Goal: Task Accomplishment & Management: Use online tool/utility

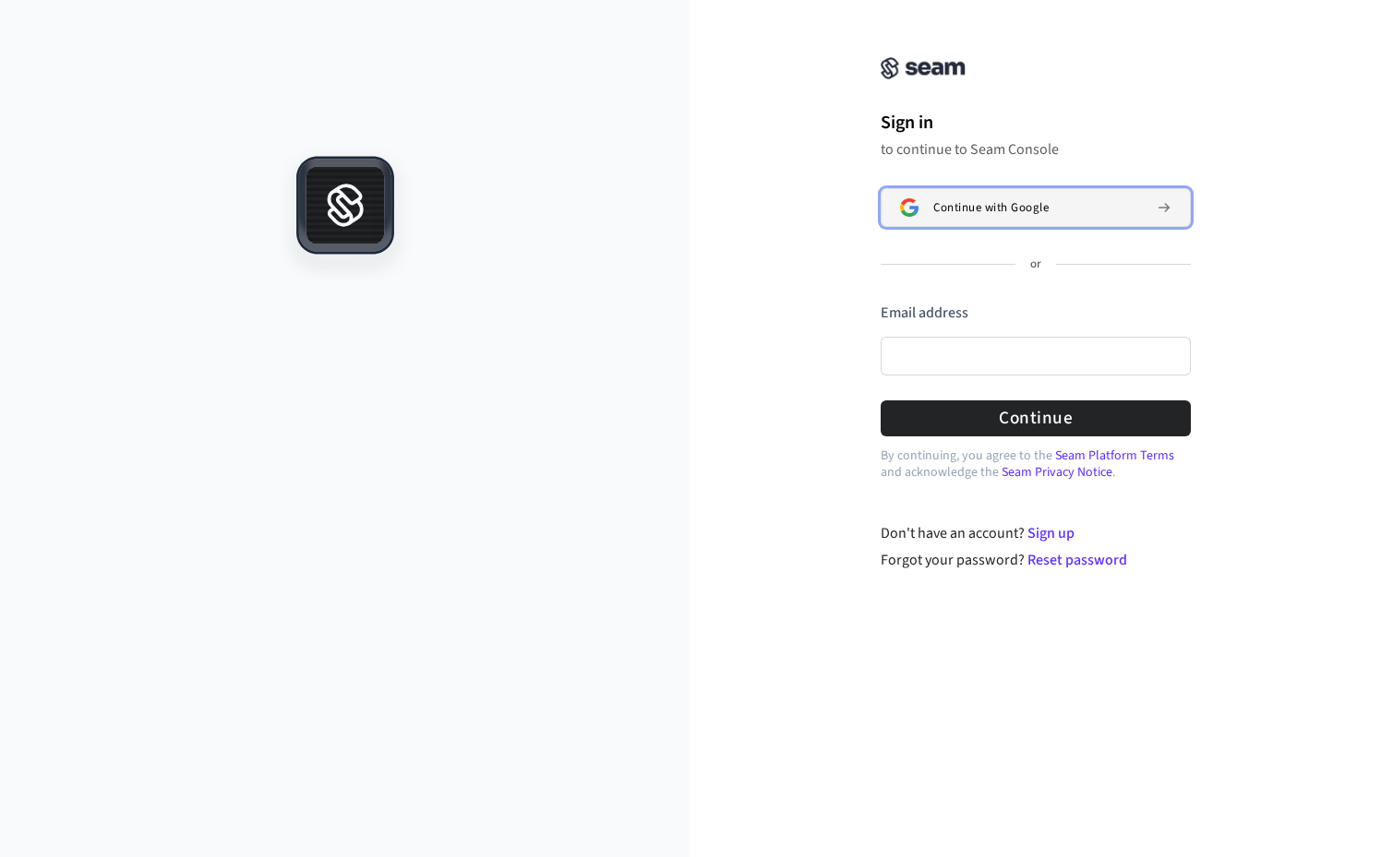
click at [954, 200] on button "Continue with Google" at bounding box center [1035, 207] width 310 height 39
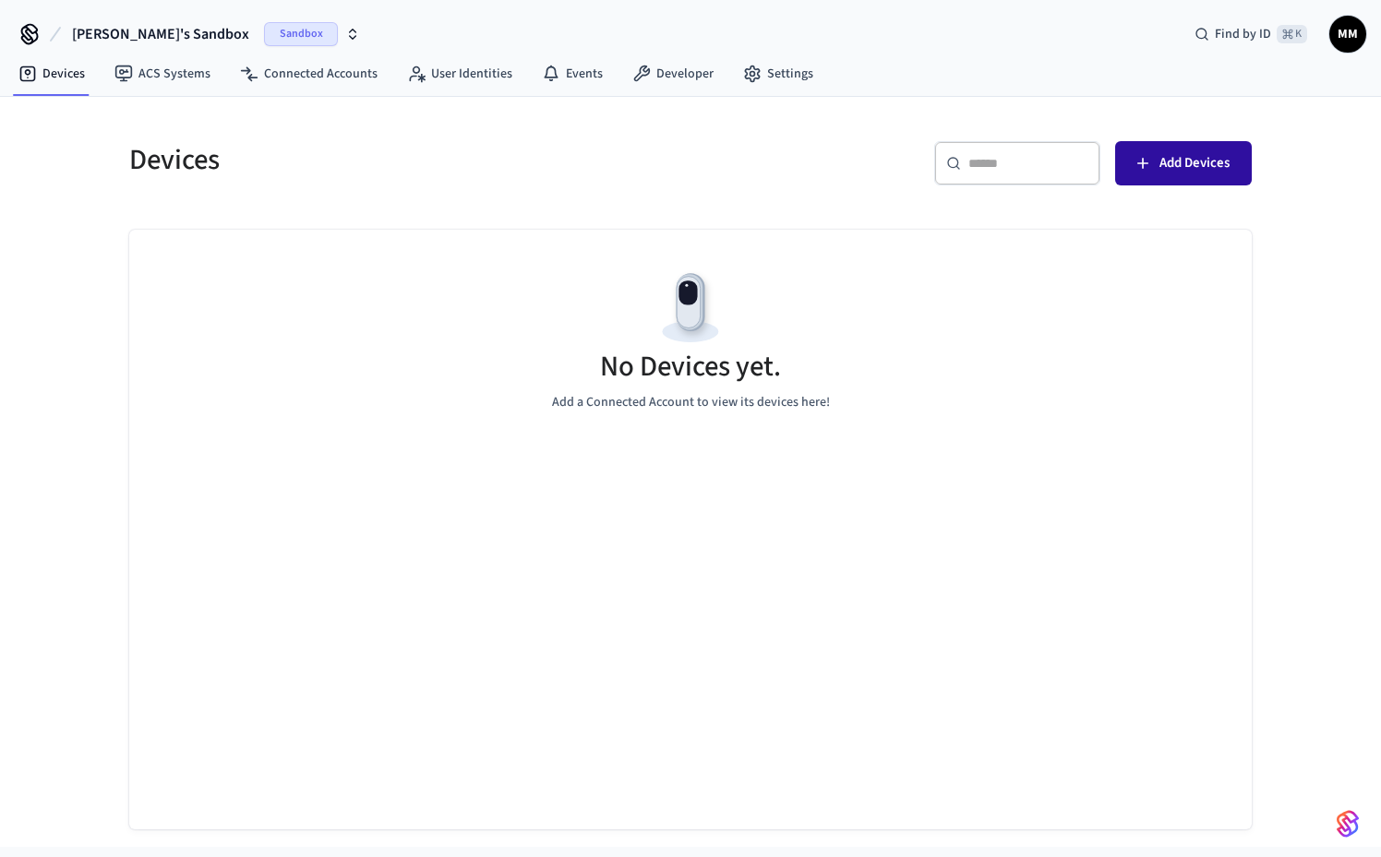
click at [1199, 154] on span "Add Devices" at bounding box center [1194, 163] width 70 height 24
click at [766, 65] on link "Settings" at bounding box center [778, 73] width 100 height 33
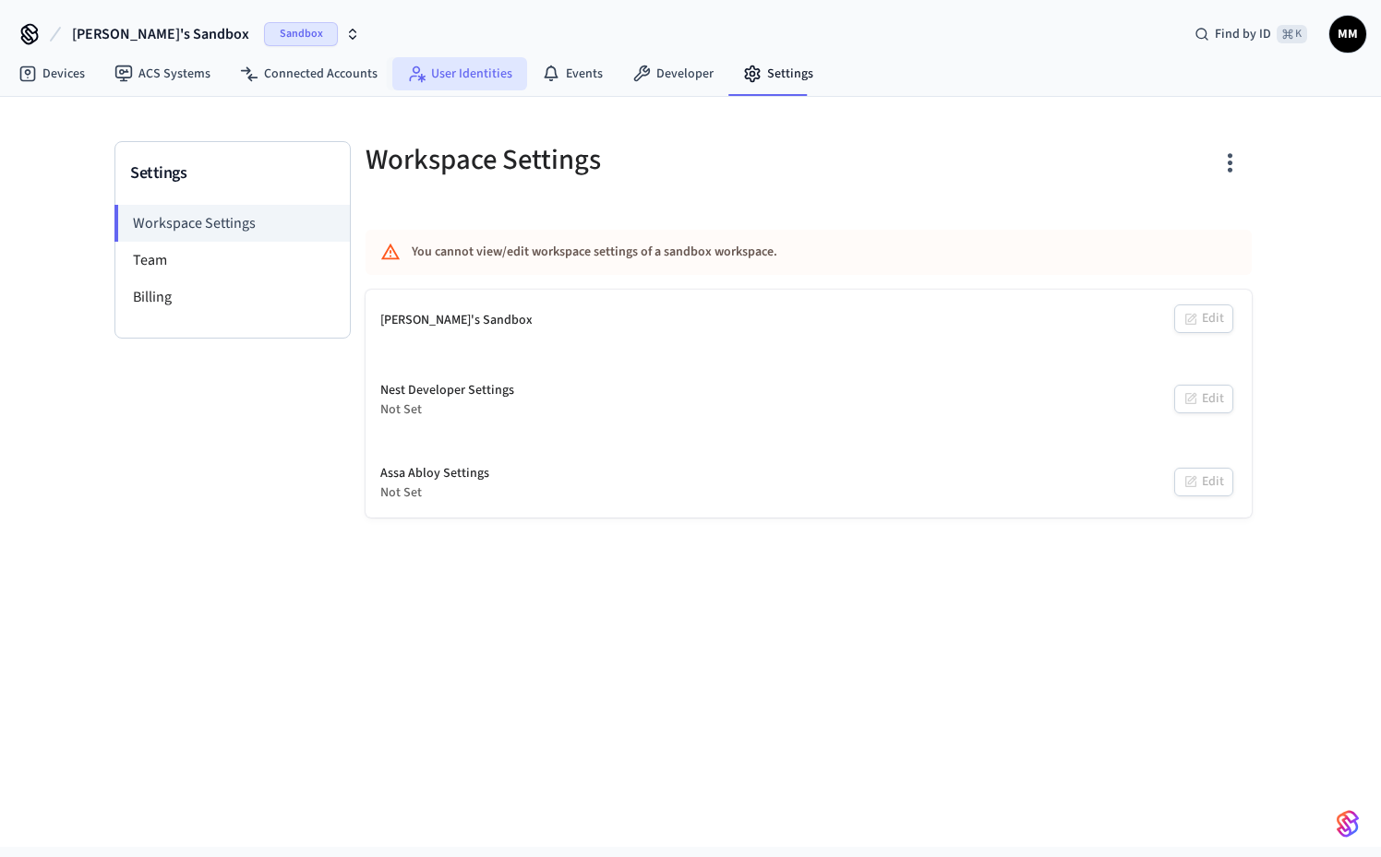
click at [460, 71] on link "User Identities" at bounding box center [459, 73] width 135 height 33
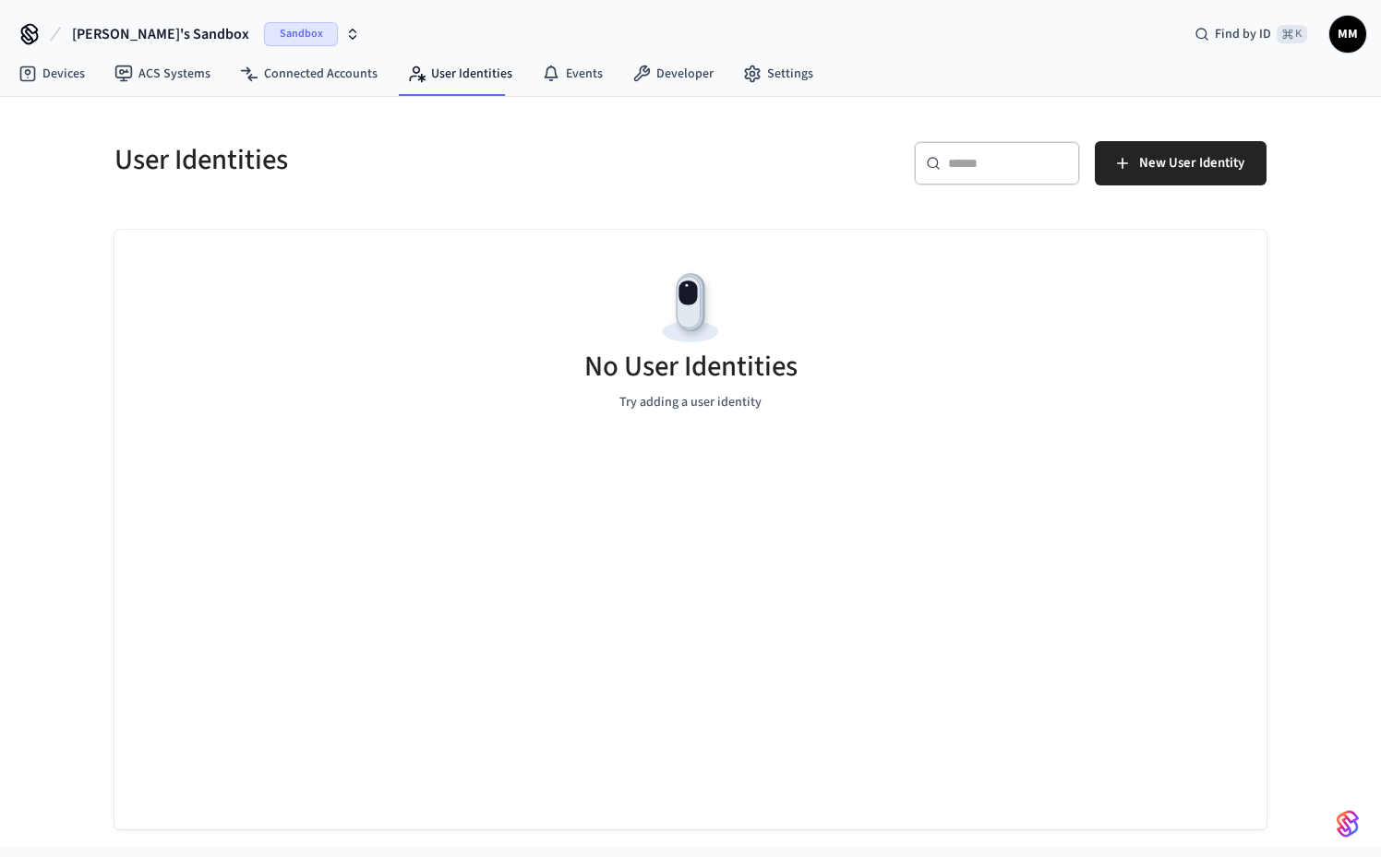
click at [1348, 34] on span "MM" at bounding box center [1347, 34] width 33 height 33
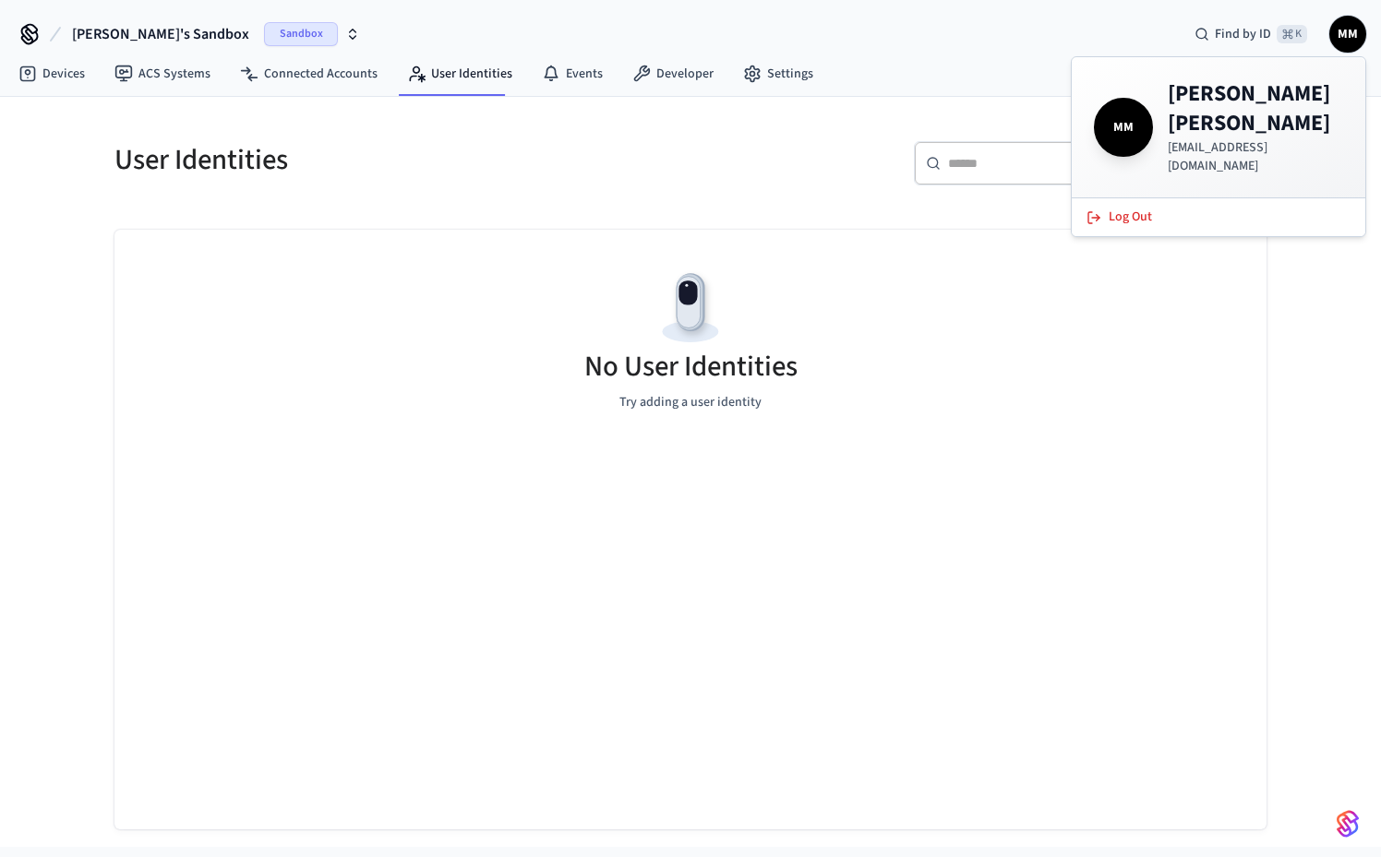
click at [1255, 107] on h4 "[PERSON_NAME]" at bounding box center [1254, 108] width 175 height 59
click at [688, 66] on link "Developer" at bounding box center [672, 73] width 111 height 33
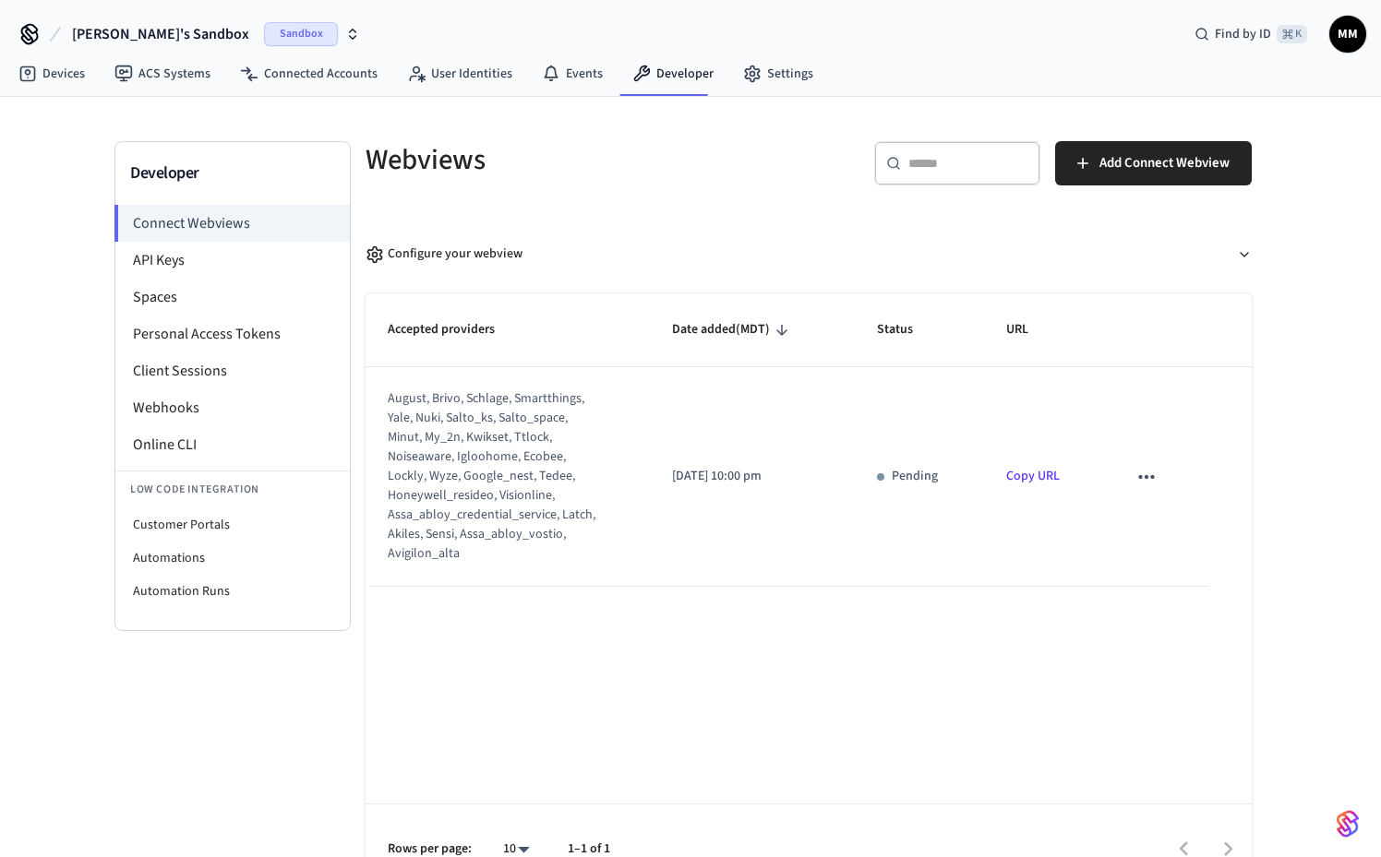
scroll to position [36, 0]
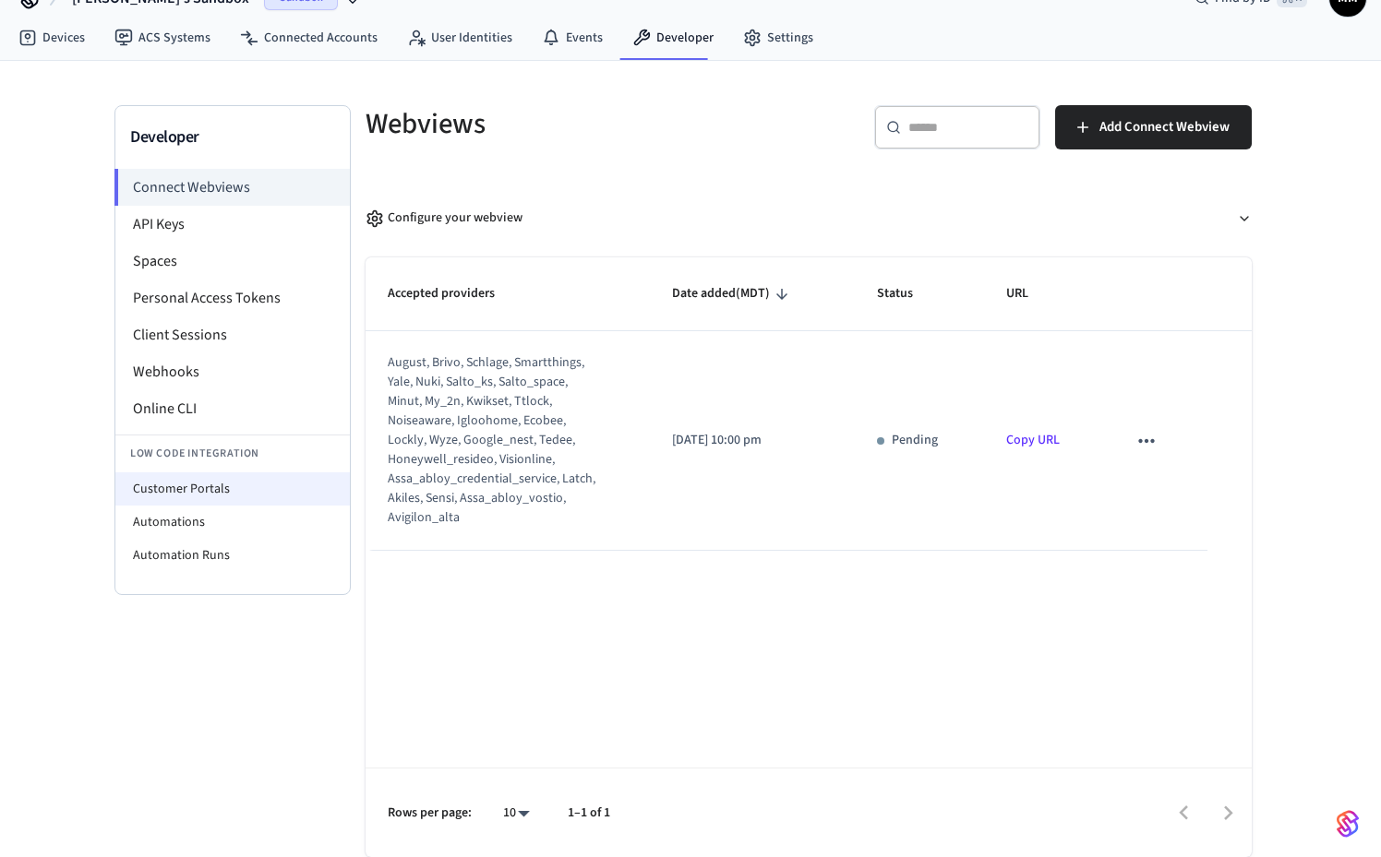
click at [233, 493] on li "Customer Portals" at bounding box center [232, 489] width 234 height 33
select select "**********"
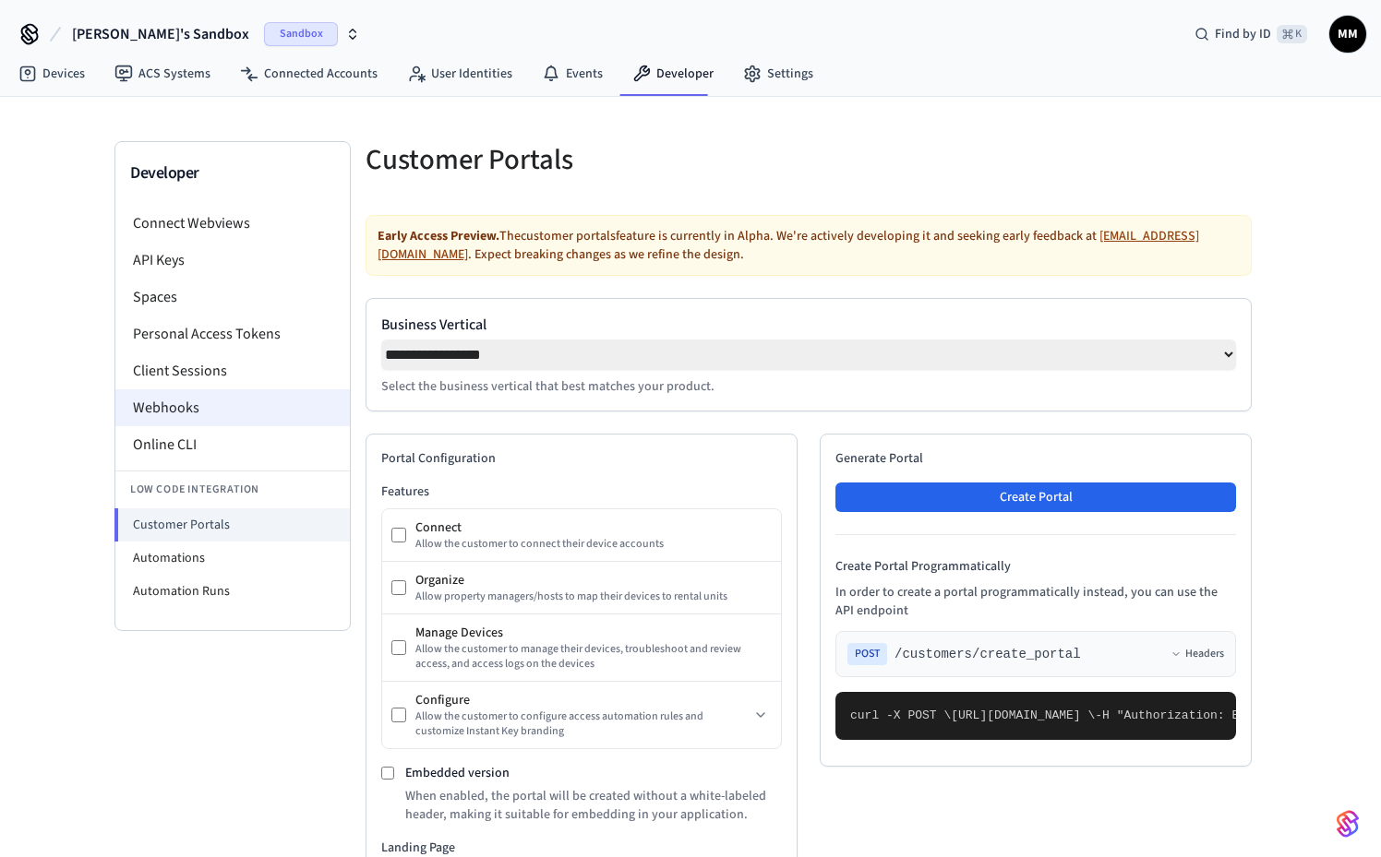
click at [199, 422] on li "Webhooks" at bounding box center [232, 407] width 234 height 37
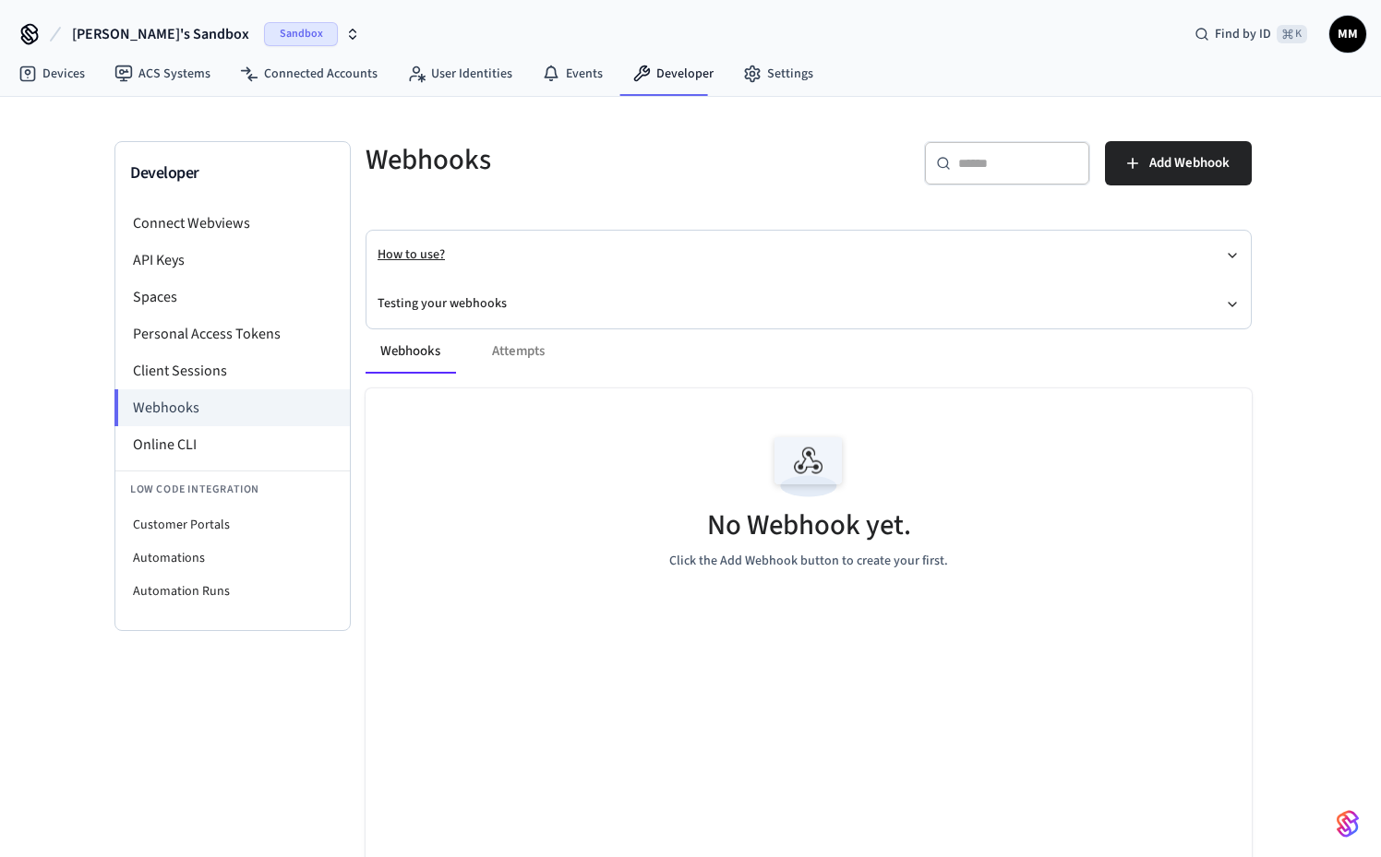
click at [517, 266] on button "How to use?" at bounding box center [808, 255] width 862 height 49
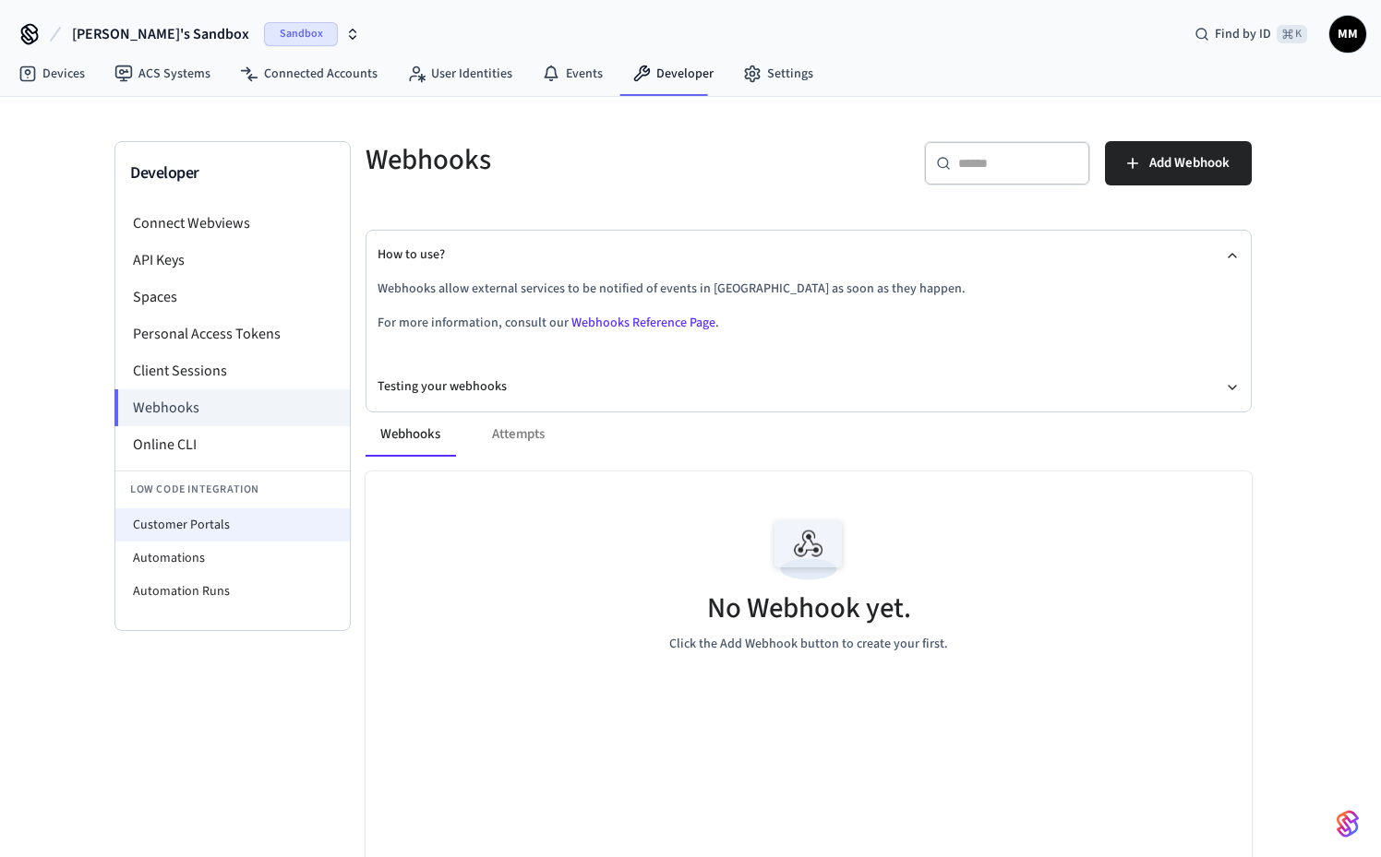
click at [228, 520] on li "Customer Portals" at bounding box center [232, 525] width 234 height 33
select select "**********"
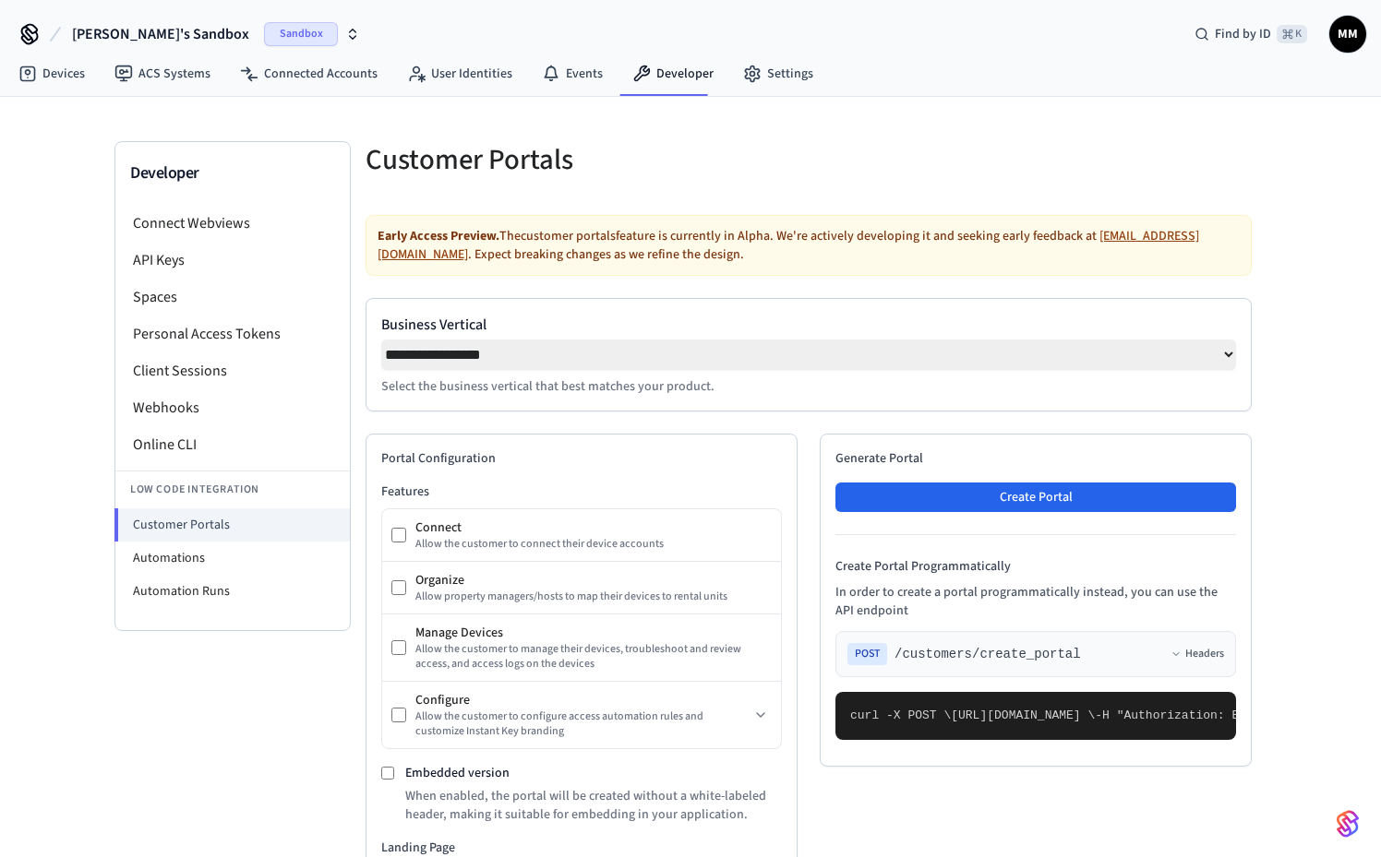
click at [264, 30] on span "Sandbox" at bounding box center [301, 34] width 74 height 24
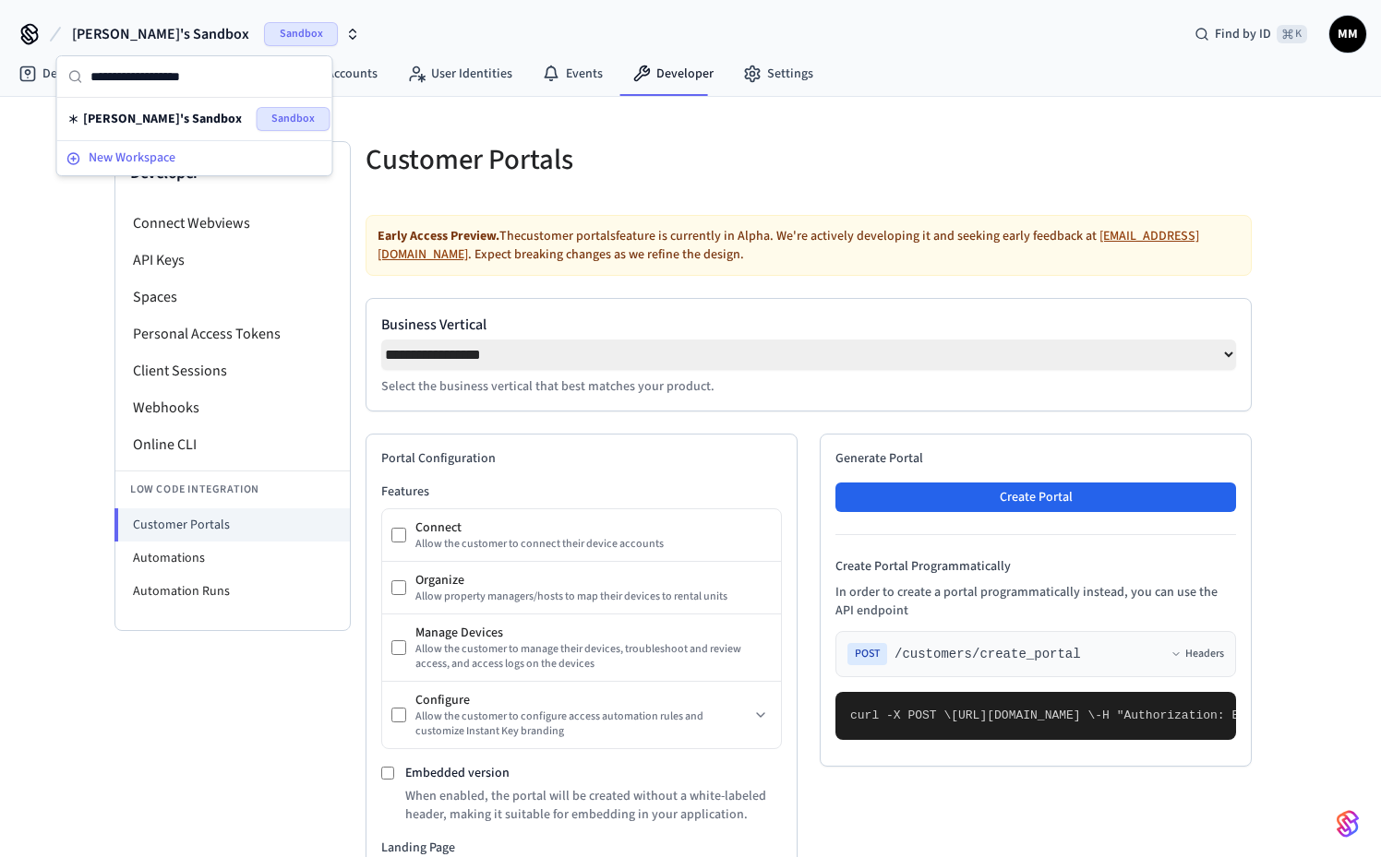
click at [150, 148] on button "New Workspace" at bounding box center [194, 158] width 271 height 30
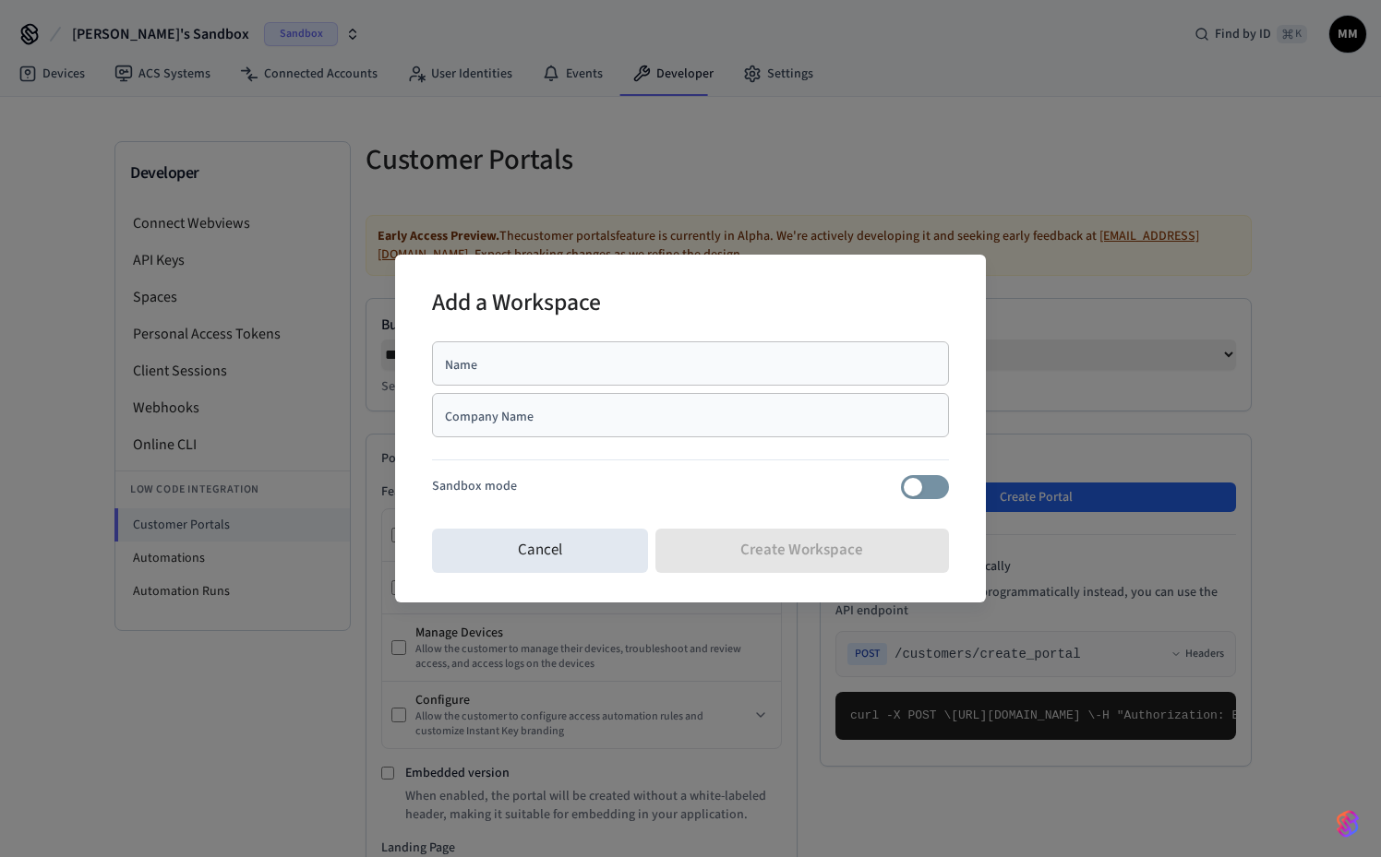
click at [795, 366] on input "Name" at bounding box center [690, 363] width 495 height 18
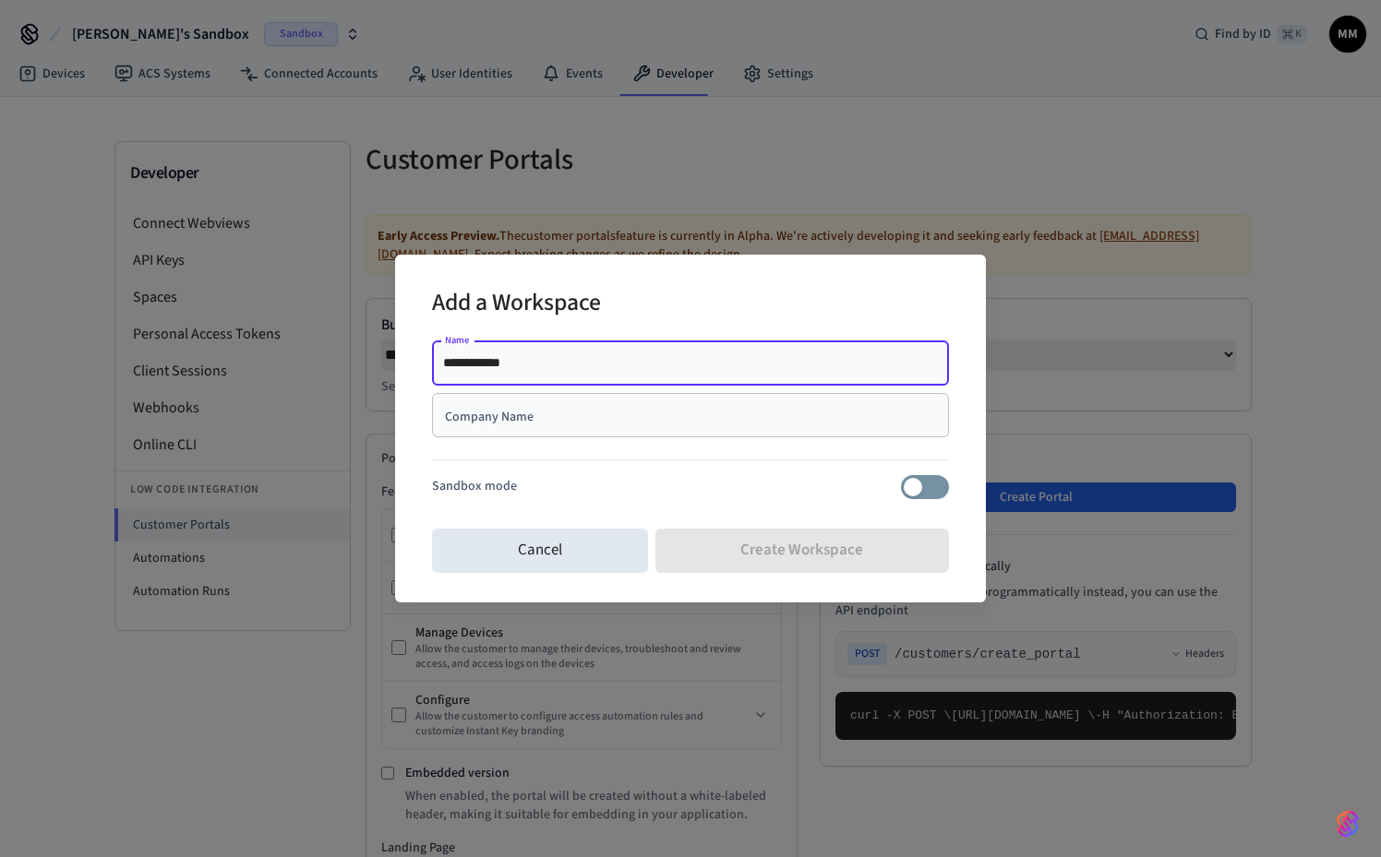
type input "**********"
click at [774, 429] on div "Company Name" at bounding box center [690, 415] width 517 height 44
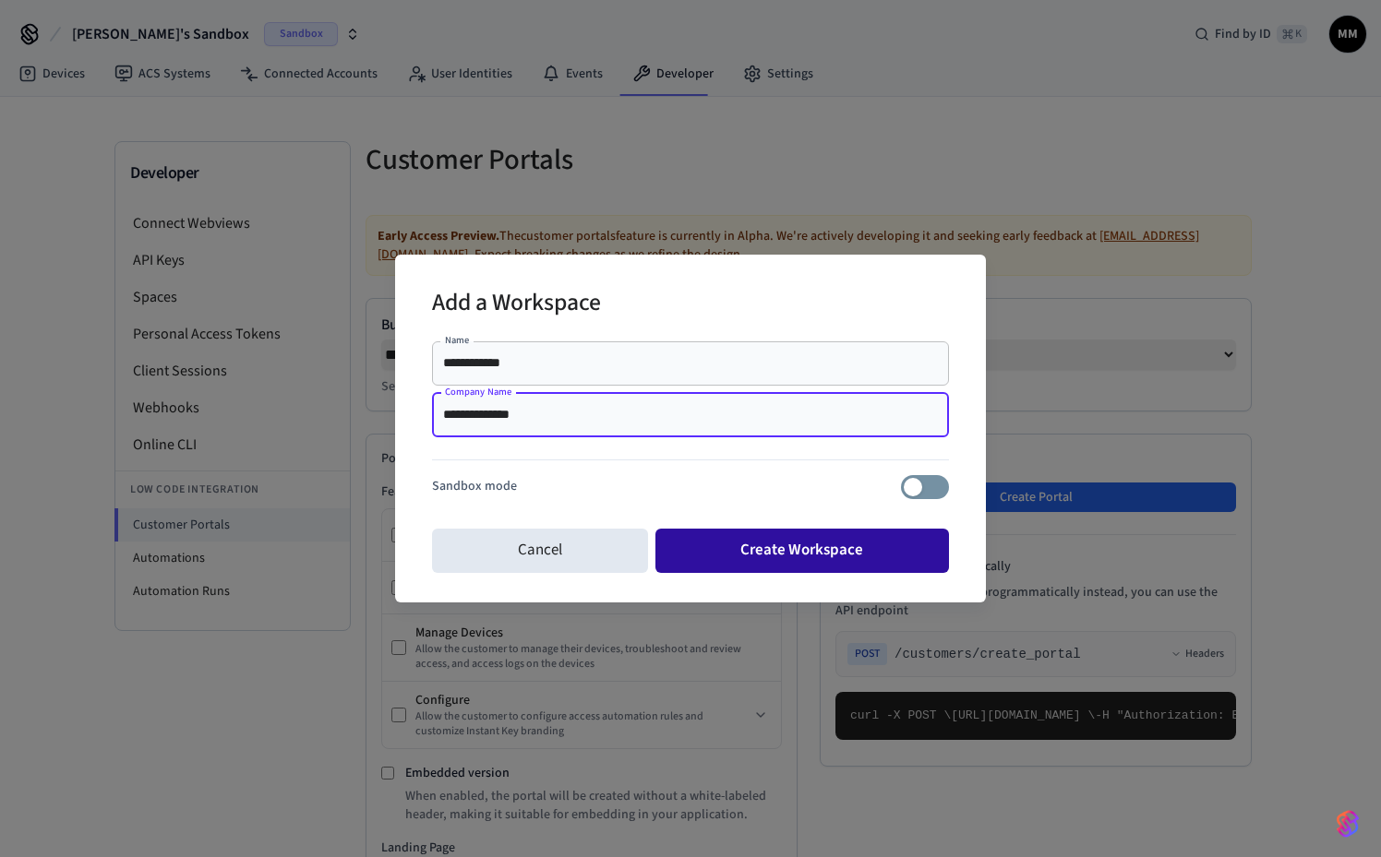
type input "**********"
click at [830, 557] on button "Create Workspace" at bounding box center [802, 551] width 294 height 44
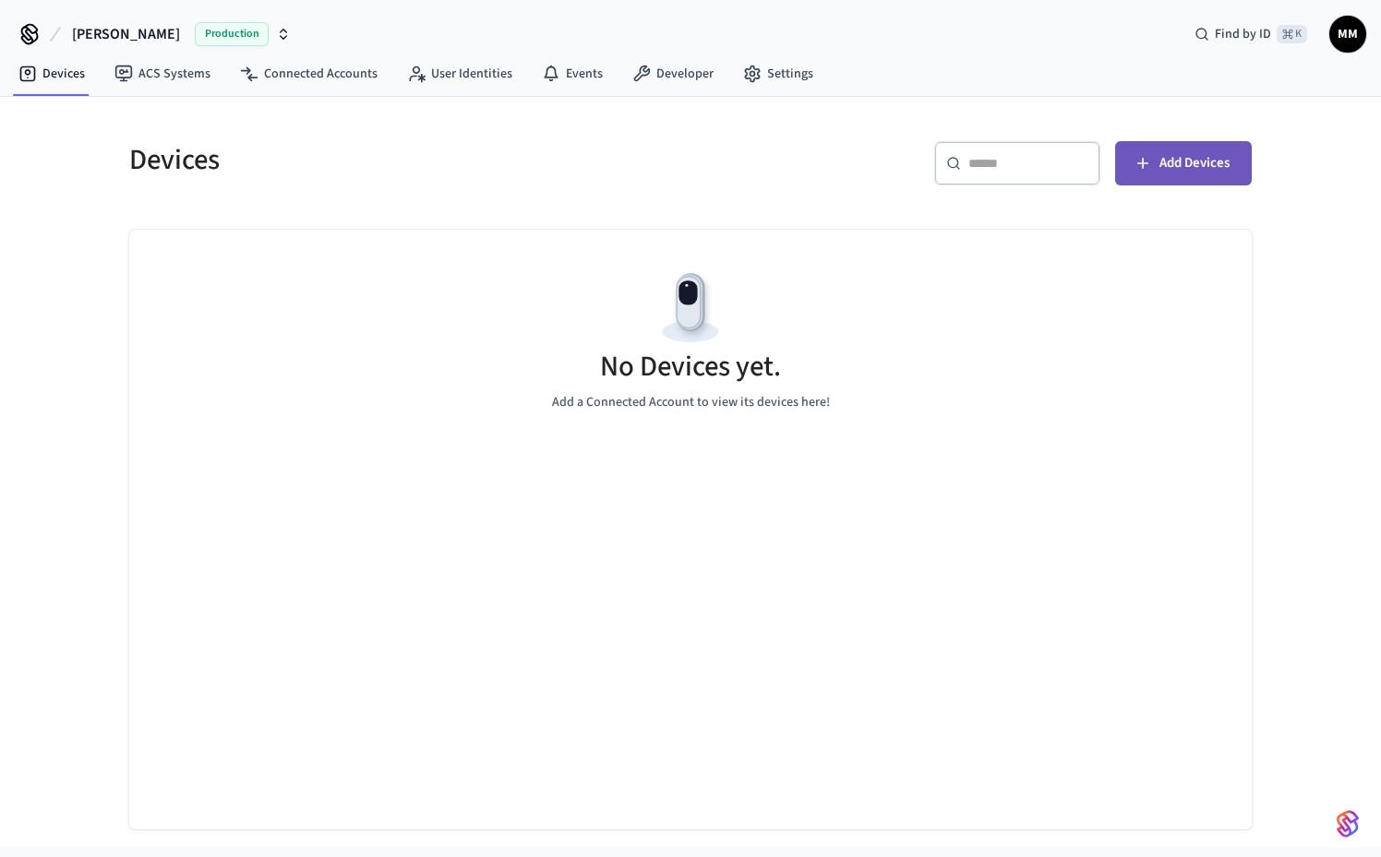
click at [1134, 166] on icon "button" at bounding box center [1142, 163] width 18 height 18
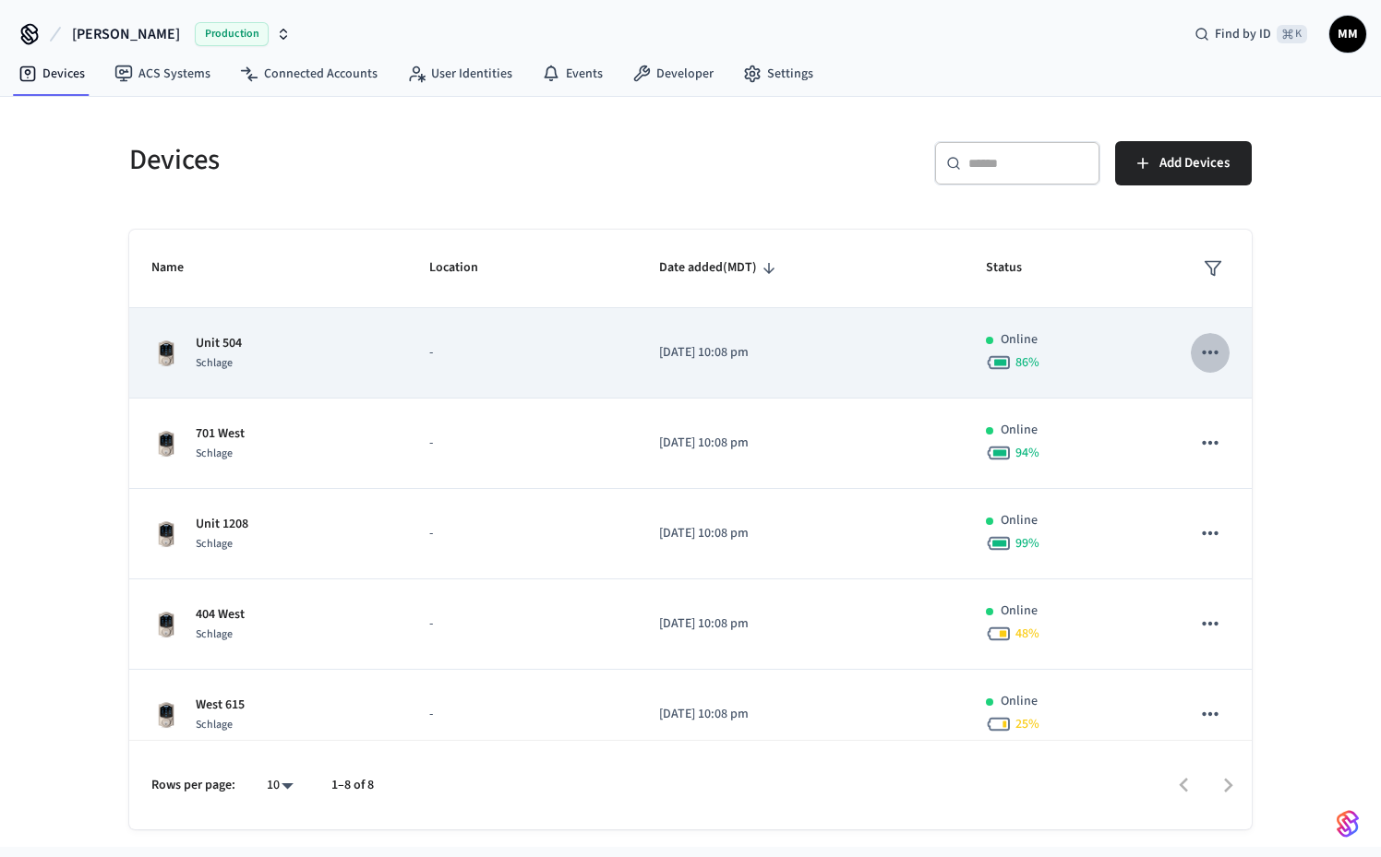
click at [1205, 364] on icon "sticky table" at bounding box center [1210, 353] width 24 height 24
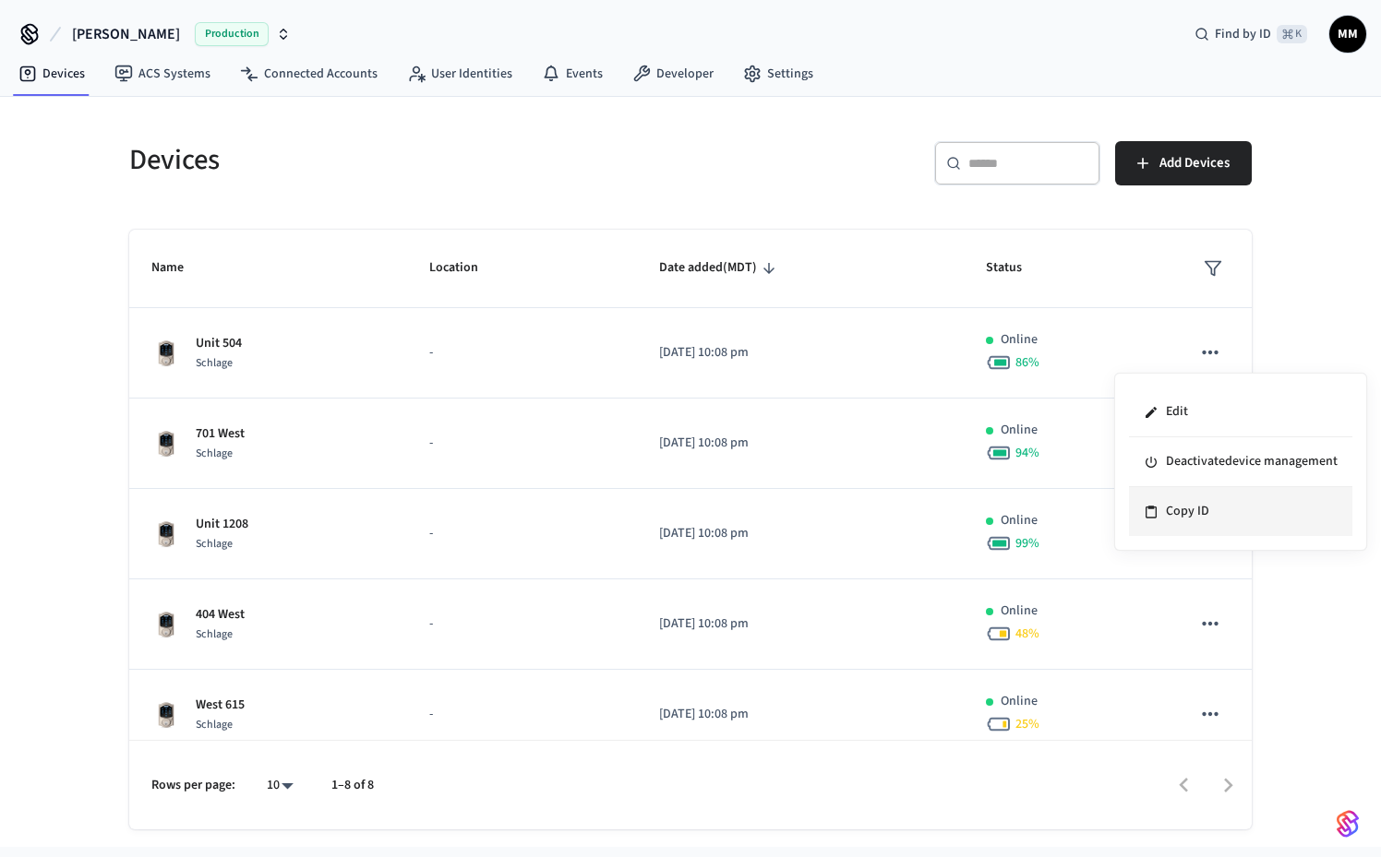
click at [1179, 524] on li "Copy ID" at bounding box center [1240, 511] width 223 height 49
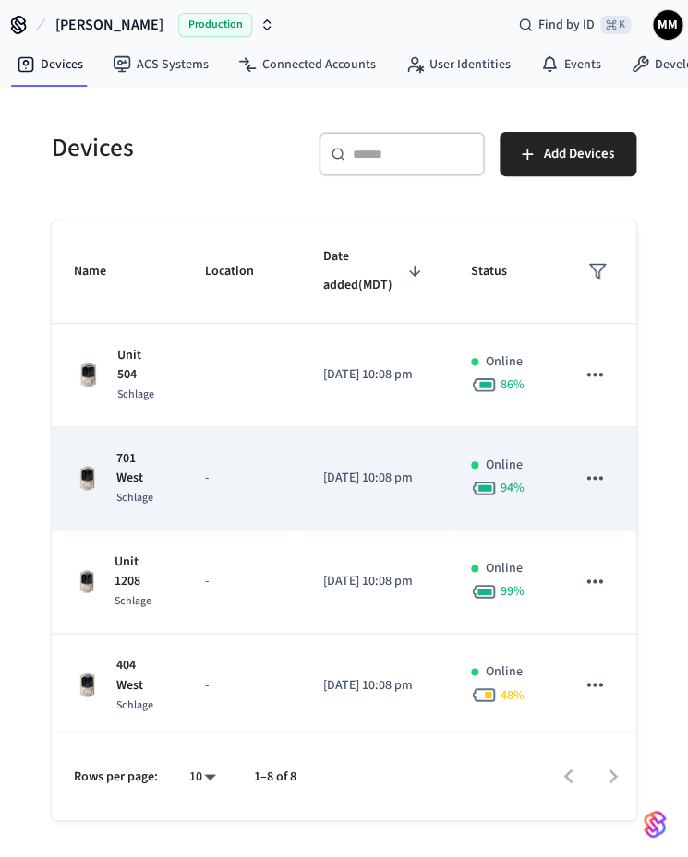
click at [596, 469] on icon "sticky table" at bounding box center [594, 478] width 24 height 24
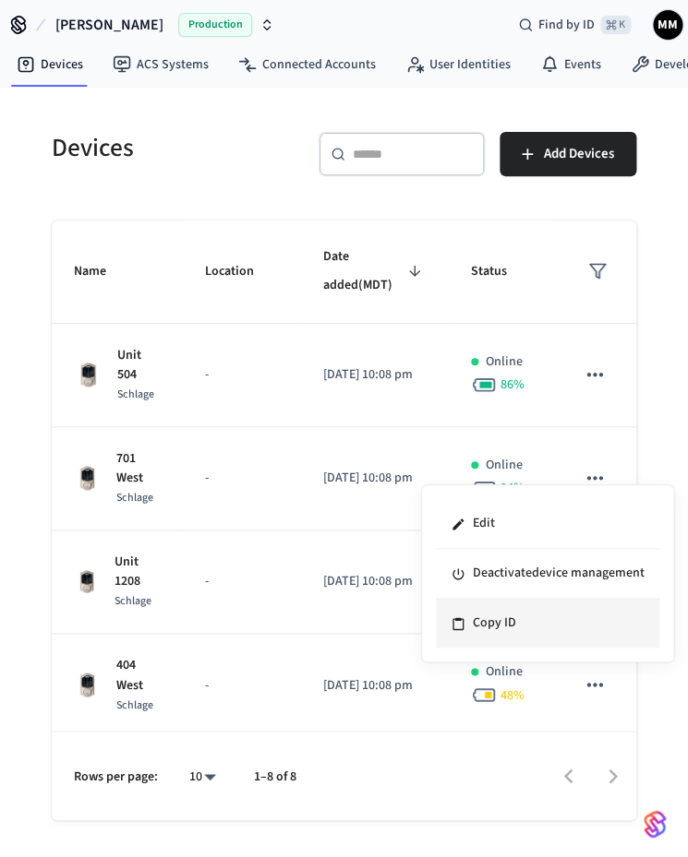
click at [540, 614] on li "Copy ID" at bounding box center [547, 623] width 223 height 49
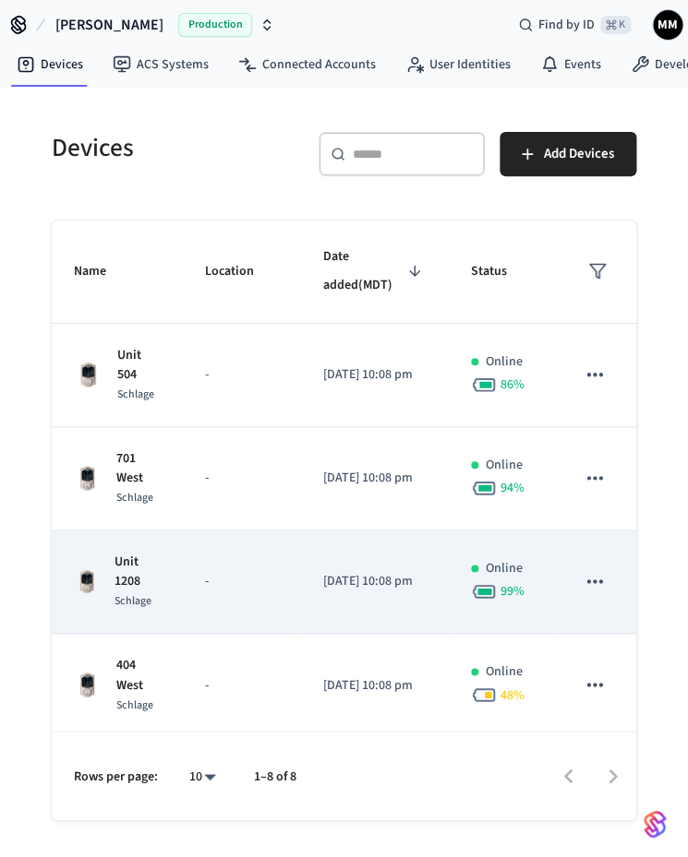
click at [600, 569] on icon "sticky table" at bounding box center [594, 581] width 24 height 24
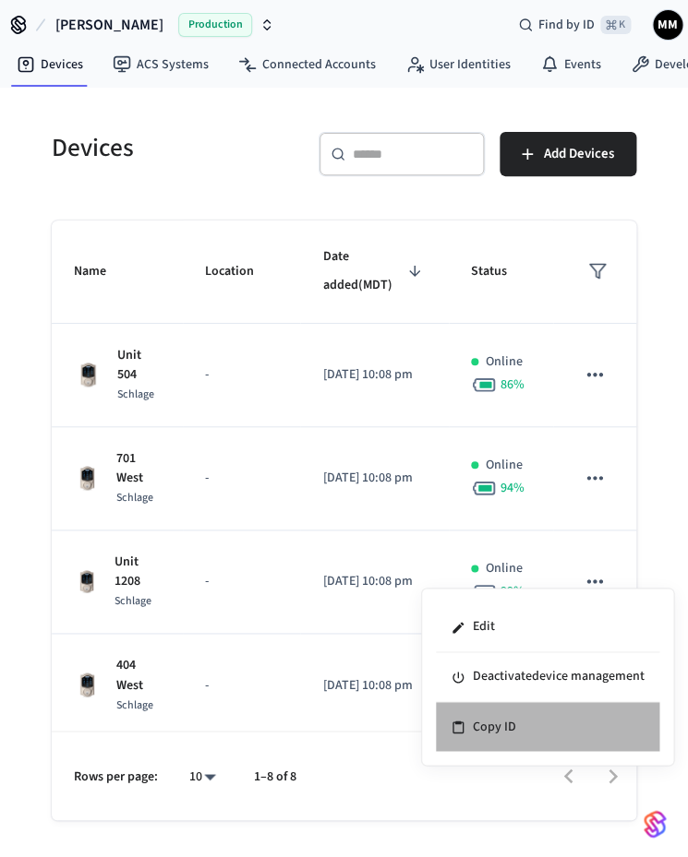
click at [552, 717] on li "Copy ID" at bounding box center [547, 726] width 223 height 49
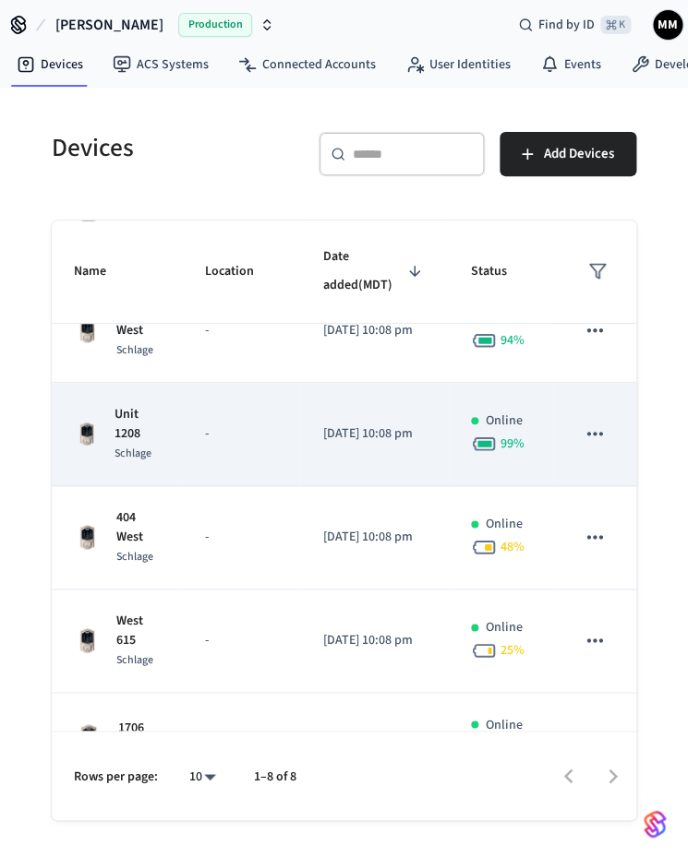
scroll to position [155, 0]
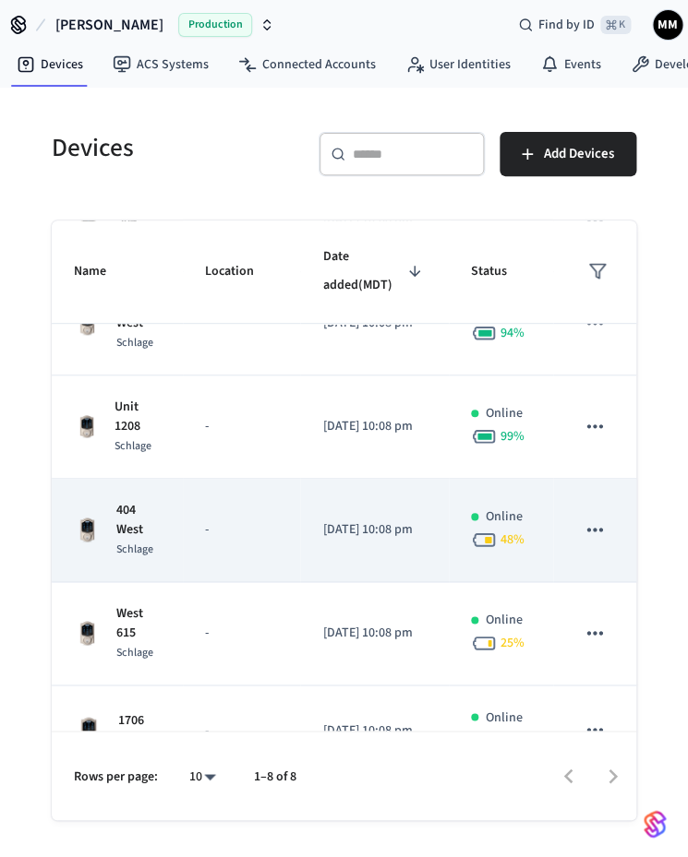
click at [598, 518] on icon "sticky table" at bounding box center [594, 530] width 24 height 24
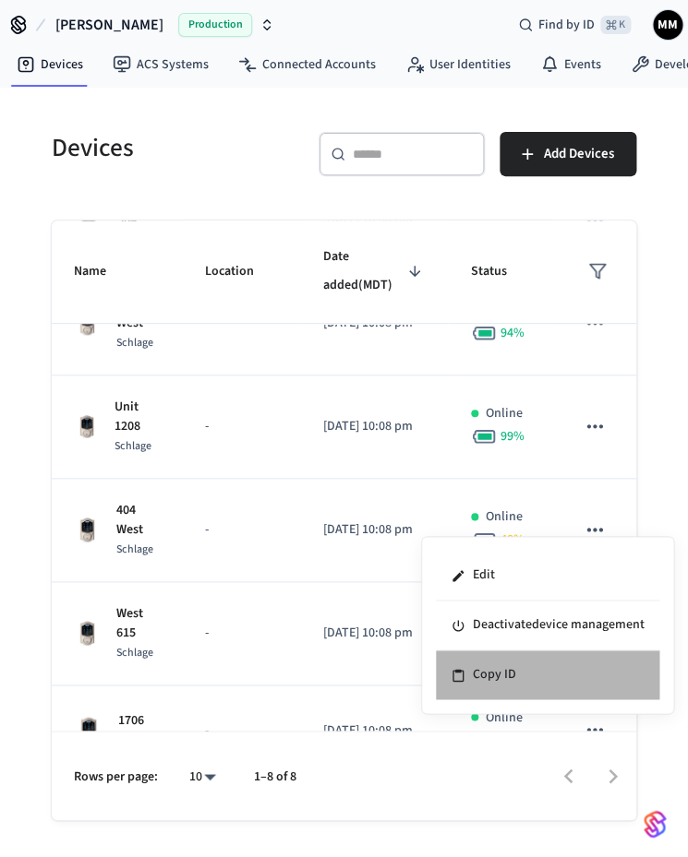
click at [532, 661] on li "Copy ID" at bounding box center [547, 675] width 223 height 49
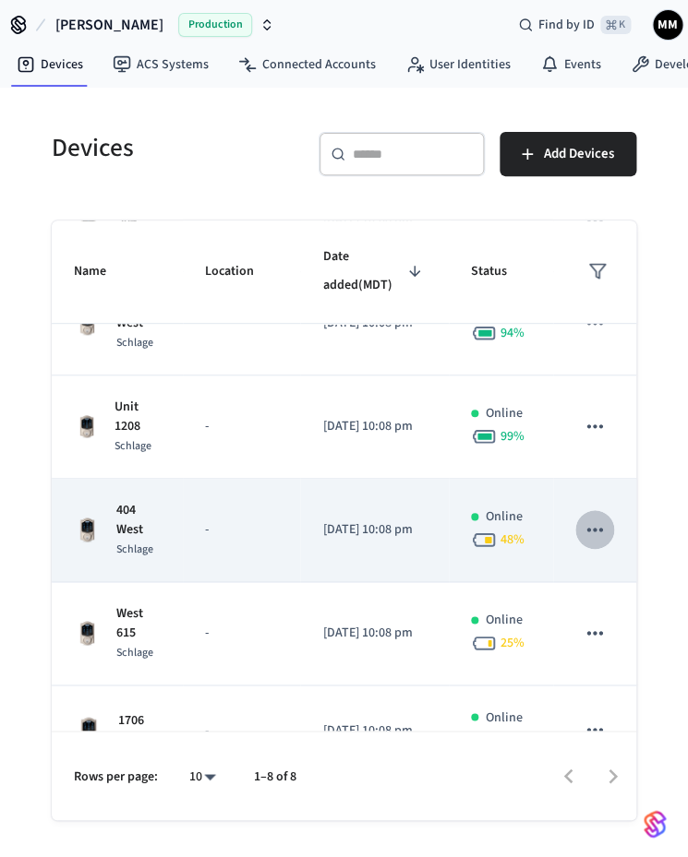
click at [598, 518] on icon "sticky table" at bounding box center [594, 530] width 24 height 24
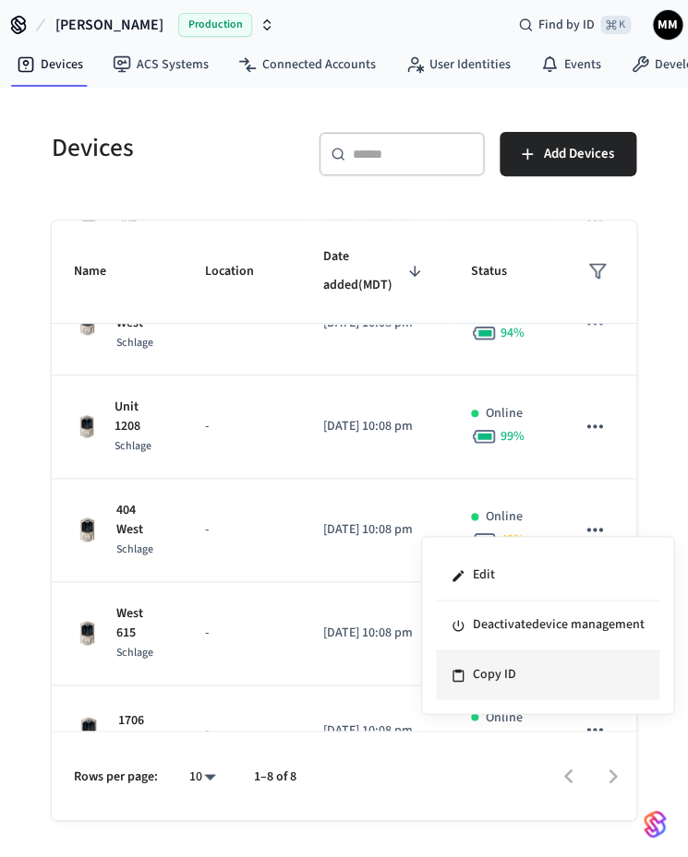
click at [509, 685] on li "Copy ID" at bounding box center [547, 675] width 223 height 49
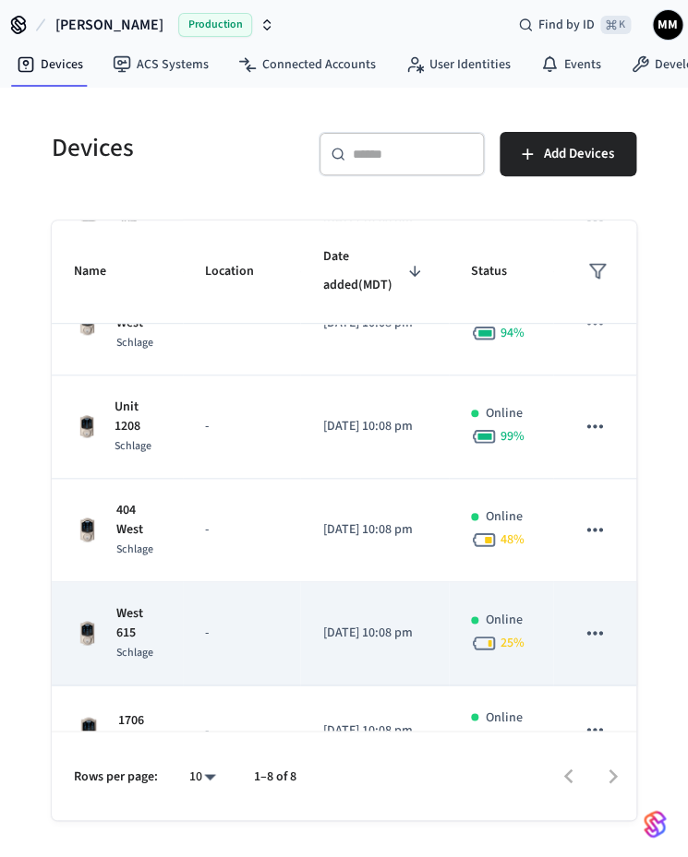
click at [602, 621] on icon "sticky table" at bounding box center [594, 633] width 24 height 24
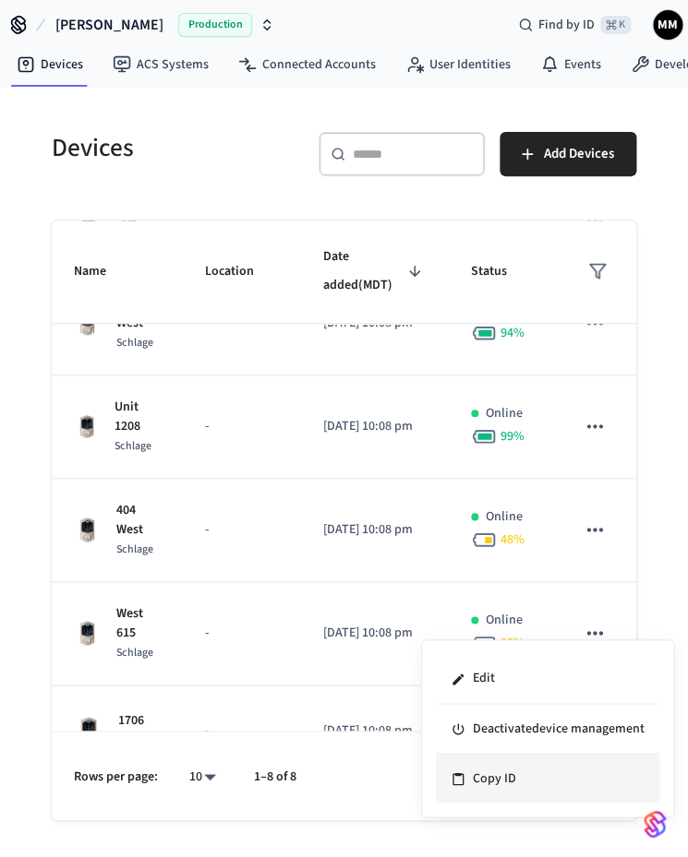
click at [534, 771] on li "Copy ID" at bounding box center [547, 778] width 223 height 49
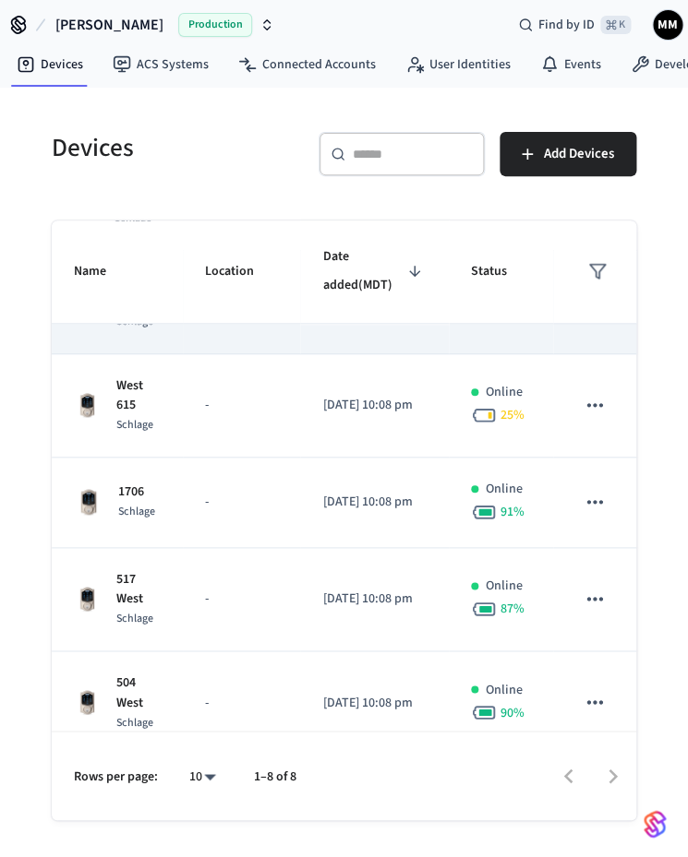
scroll to position [393, 0]
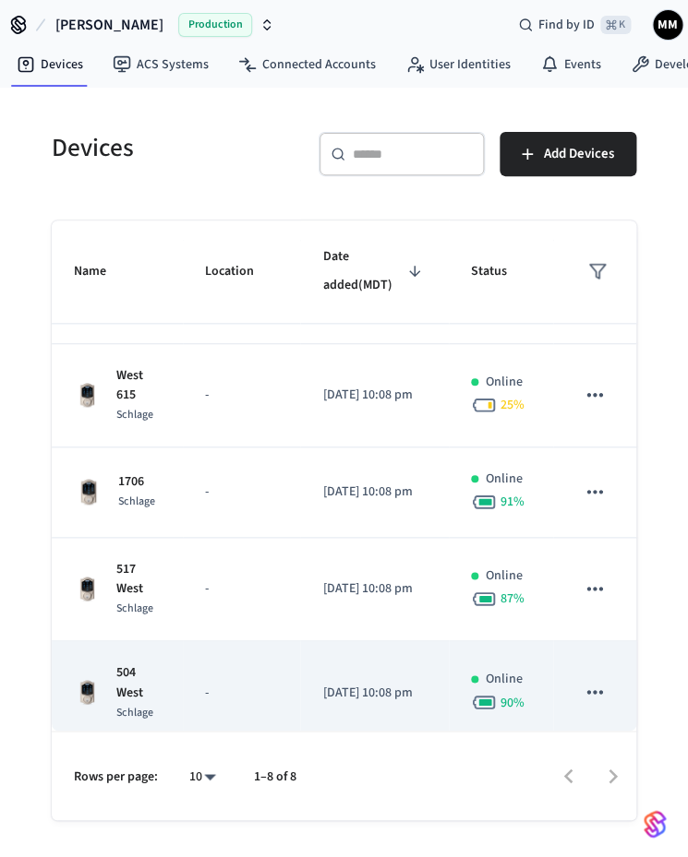
click at [597, 680] on icon "sticky table" at bounding box center [594, 692] width 24 height 24
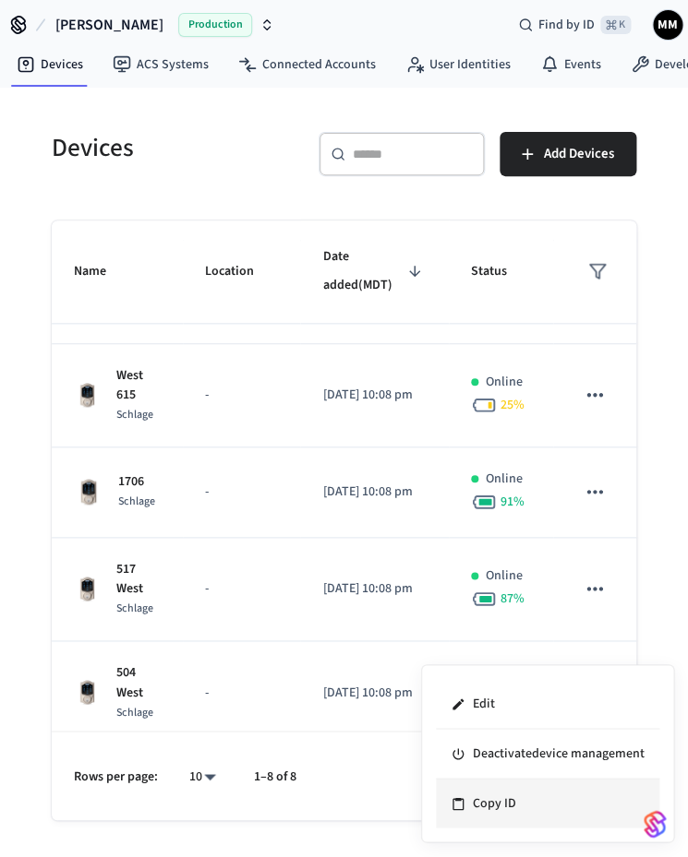
click at [511, 797] on li "Copy ID" at bounding box center [547, 803] width 223 height 49
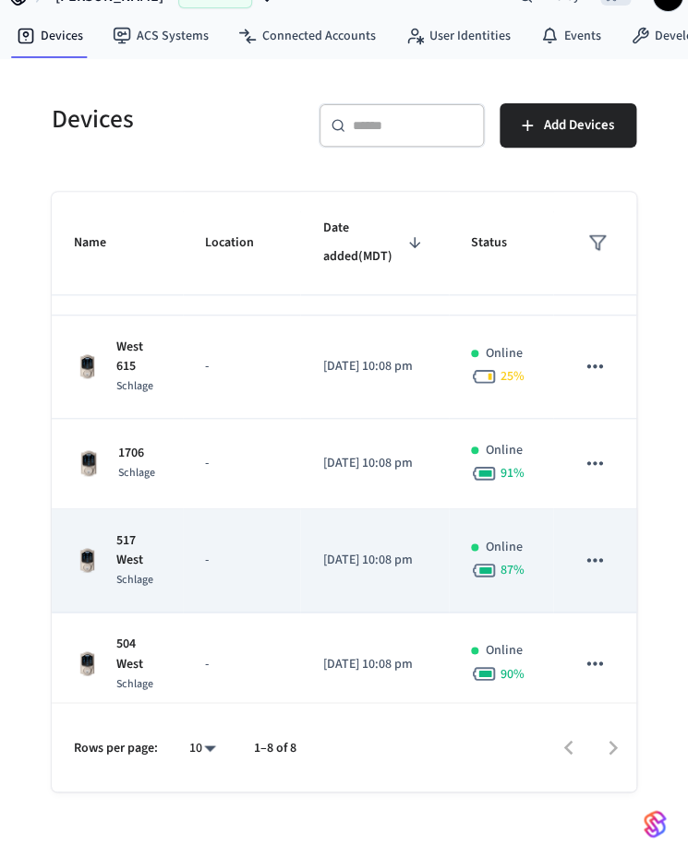
scroll to position [27, 0]
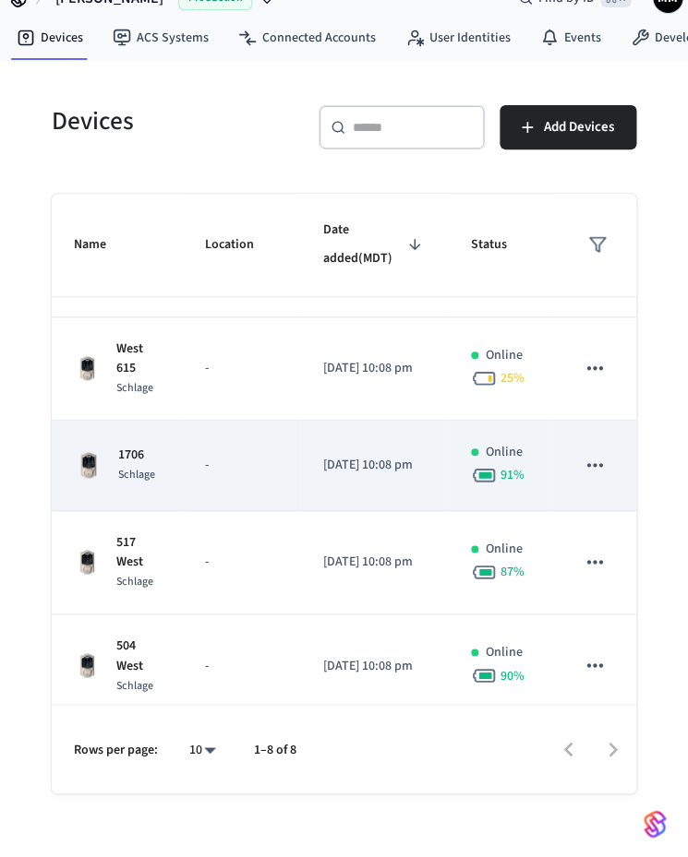
click at [601, 453] on icon "sticky table" at bounding box center [594, 465] width 24 height 24
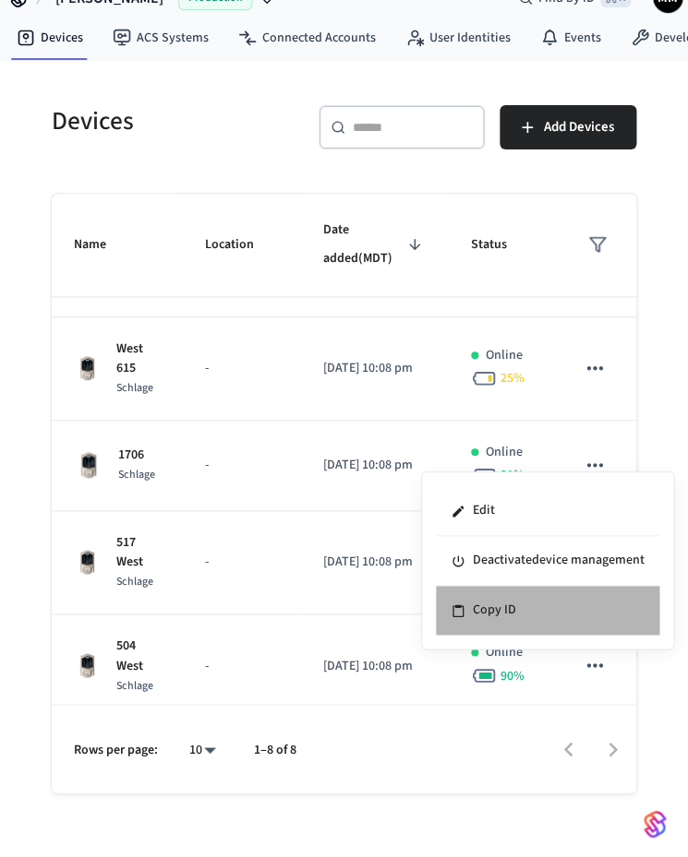
click at [554, 619] on li "Copy ID" at bounding box center [547, 610] width 223 height 49
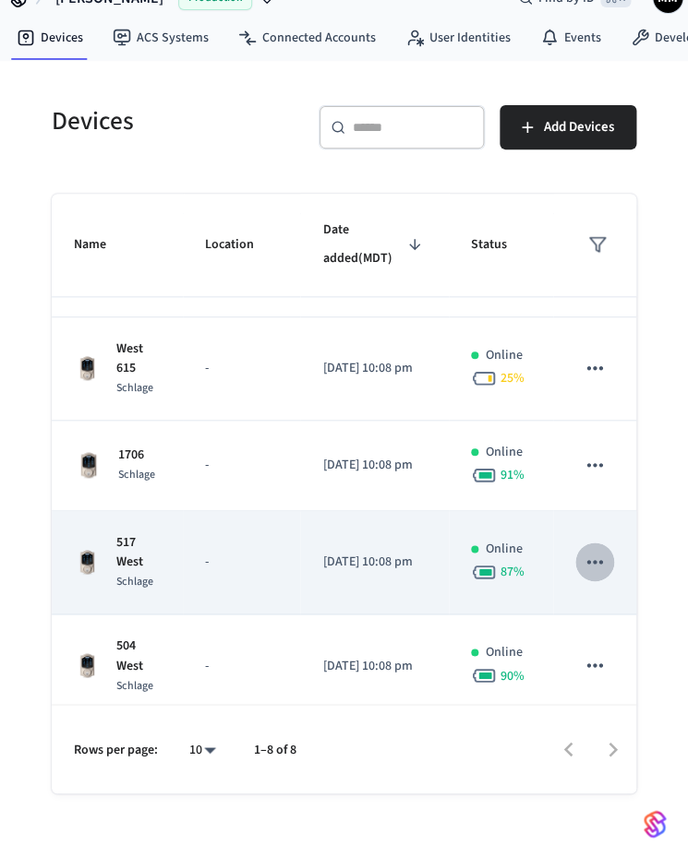
click at [588, 551] on icon "sticky table" at bounding box center [594, 562] width 24 height 24
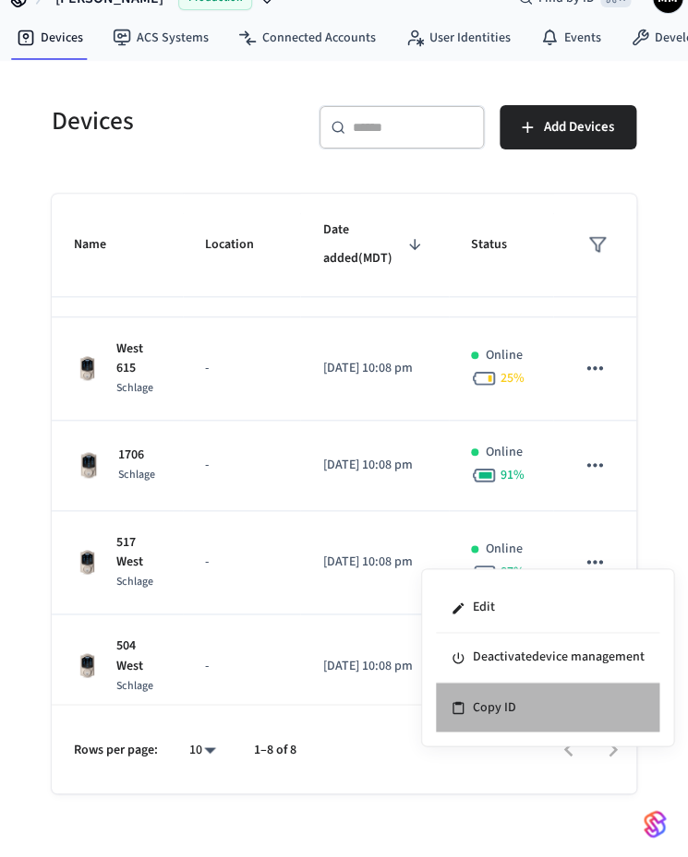
click at [529, 706] on li "Copy ID" at bounding box center [547, 707] width 223 height 49
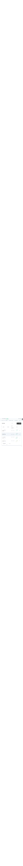
scroll to position [0, 0]
